Goal: Check status: Check status

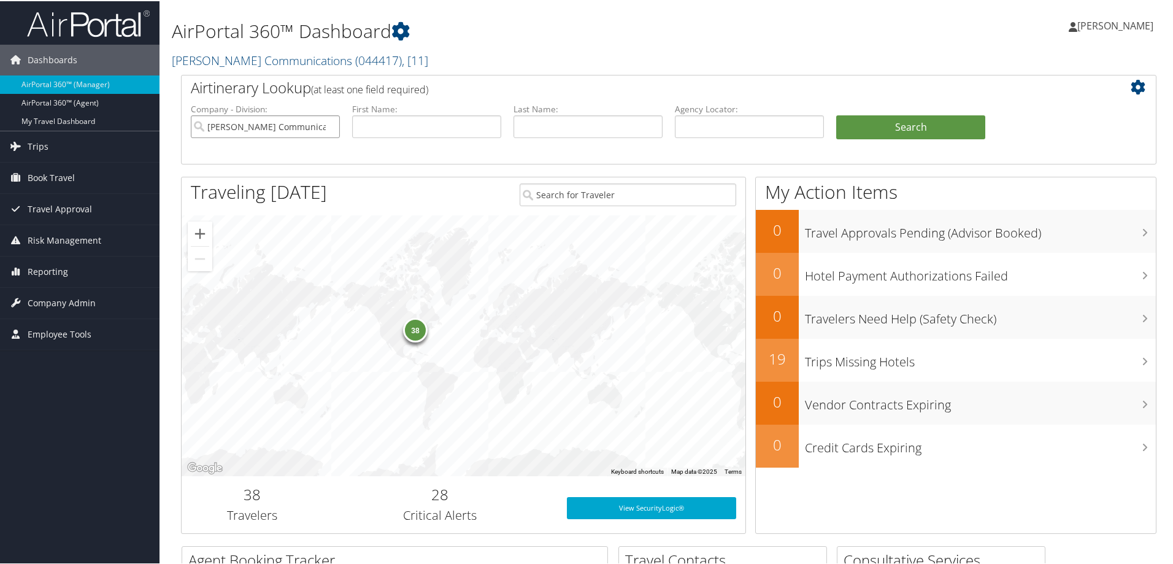
click at [331, 125] on input "Sorenson Communications" at bounding box center [265, 125] width 149 height 23
click at [51, 265] on span "Reporting" at bounding box center [48, 270] width 40 height 31
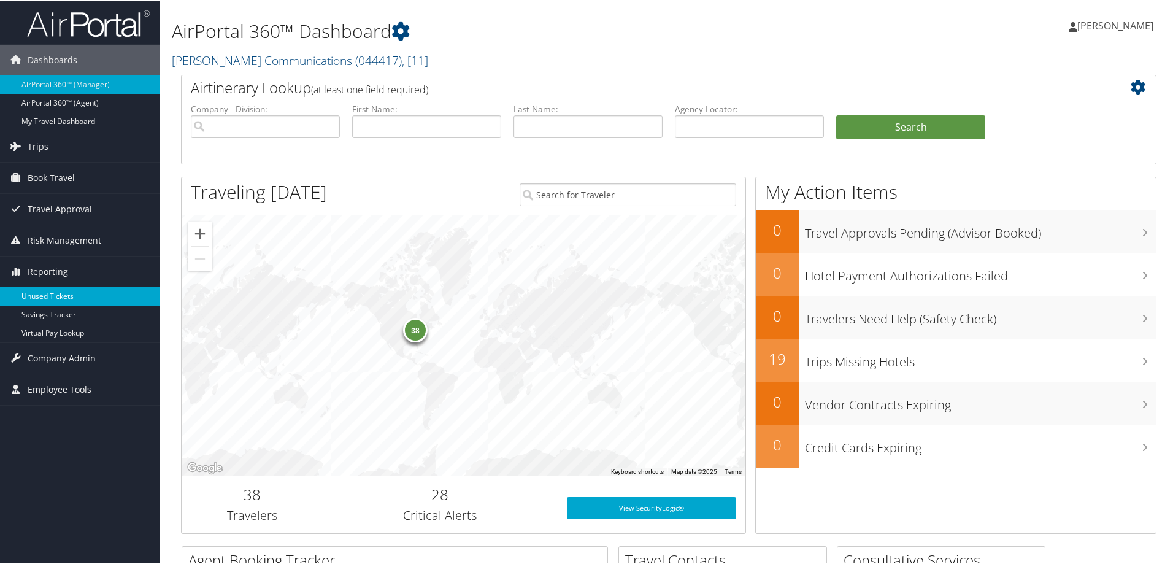
drag, startPoint x: 72, startPoint y: 293, endPoint x: 193, endPoint y: 258, distance: 125.8
click at [72, 293] on link "Unused Tickets" at bounding box center [79, 295] width 159 height 18
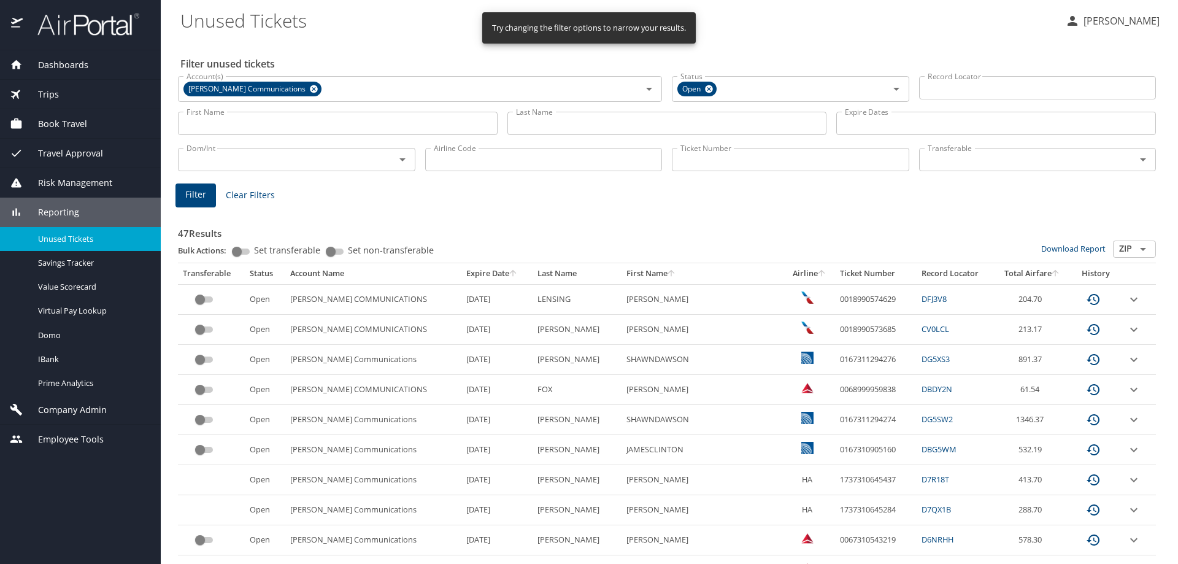
click at [725, 162] on input "Ticket Number" at bounding box center [790, 159] width 237 height 23
paste input "0167140381696"
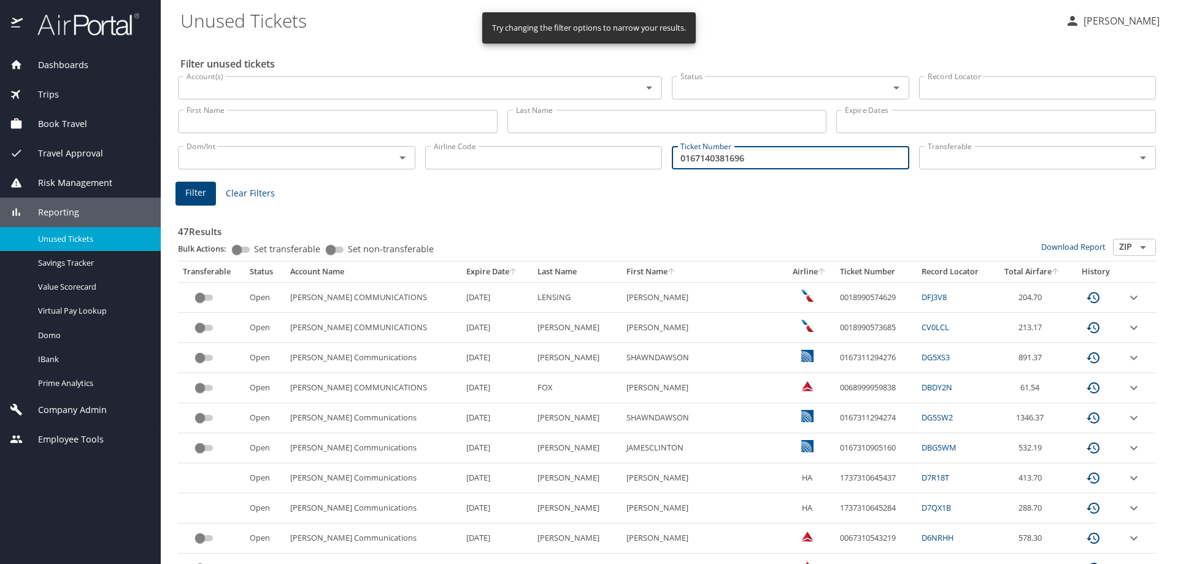
type input "0167140381696"
click at [202, 194] on span "Filter" at bounding box center [195, 192] width 21 height 15
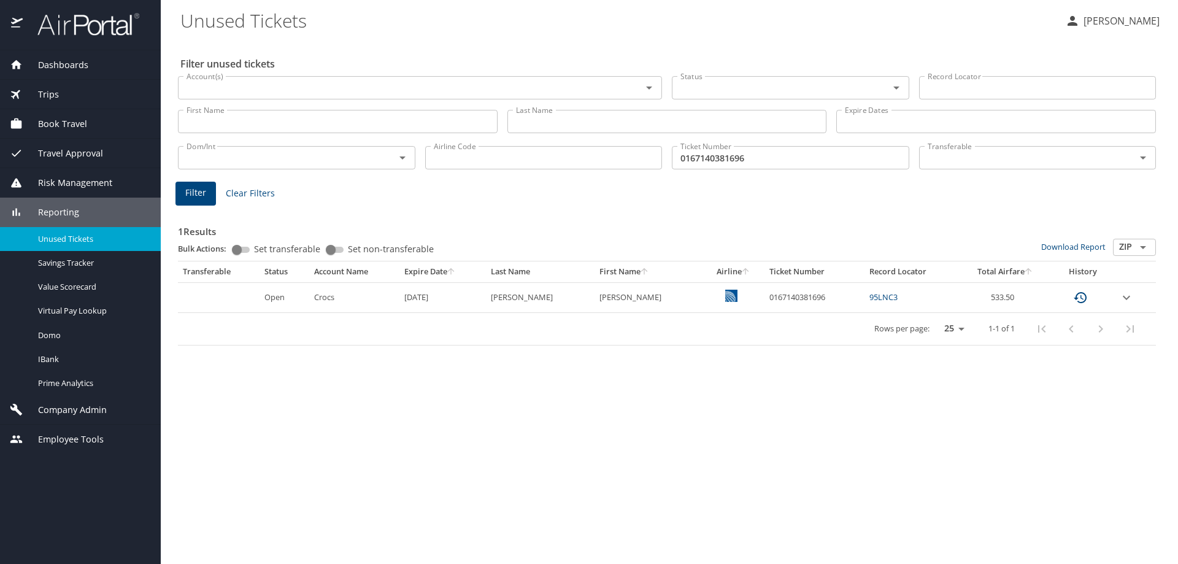
click at [1123, 298] on icon "expand row" at bounding box center [1126, 297] width 15 height 15
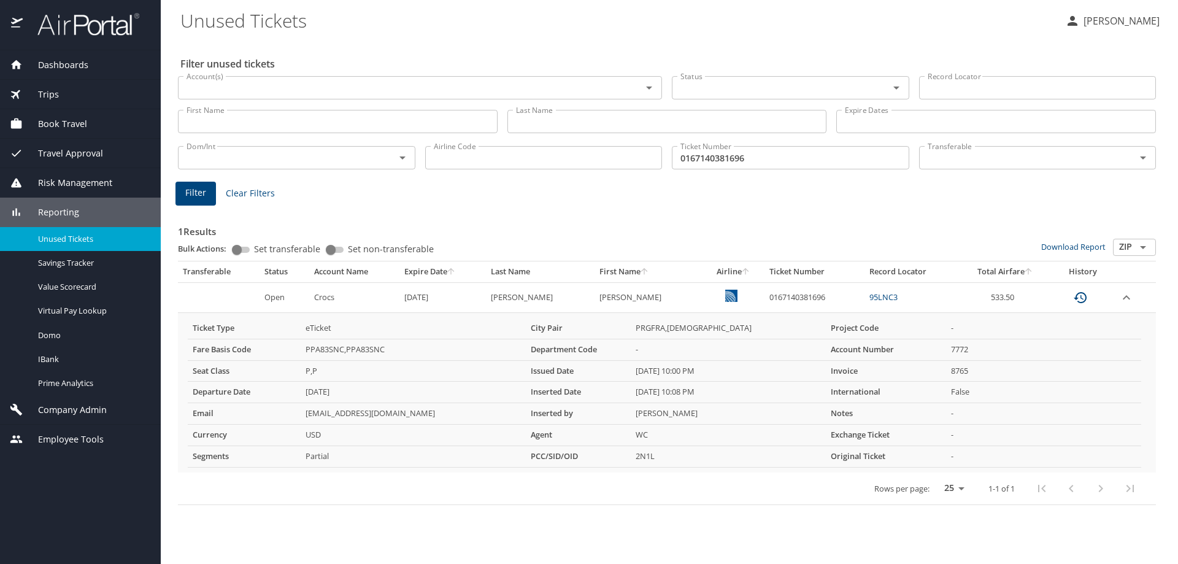
click at [869, 301] on link "95LNC3" at bounding box center [883, 296] width 28 height 11
drag, startPoint x: 815, startPoint y: 294, endPoint x: 742, endPoint y: 290, distance: 72.5
click at [764, 290] on td "0167140381696" at bounding box center [814, 297] width 100 height 30
copy td "0167140381696"
